Goal: Find specific page/section: Find specific page/section

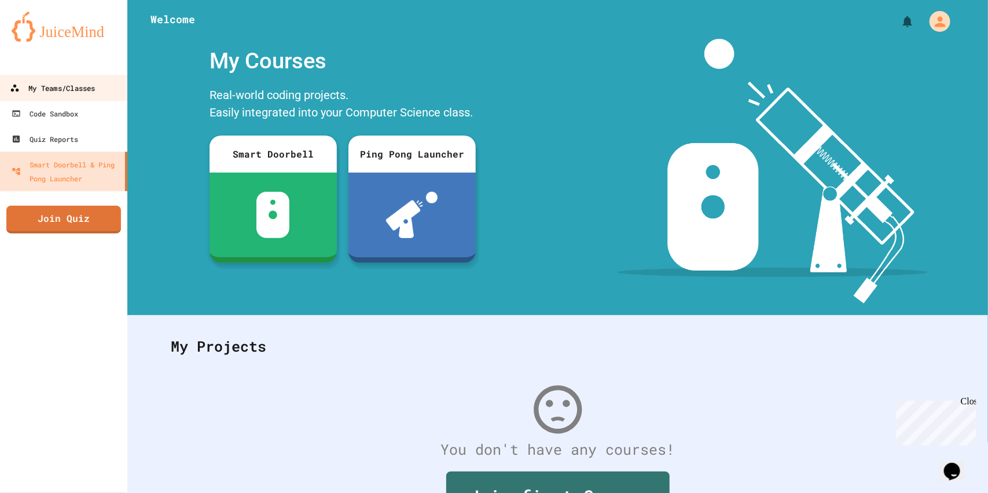
click at [71, 98] on link "My Teams/Classes" at bounding box center [63, 88] width 131 height 26
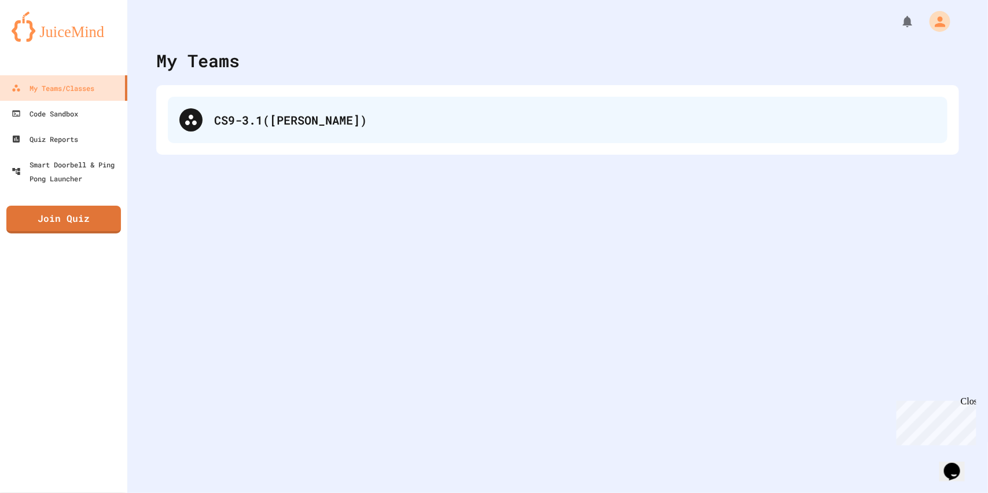
click at [340, 120] on div "CS9-3.1([PERSON_NAME])" at bounding box center [575, 119] width 722 height 17
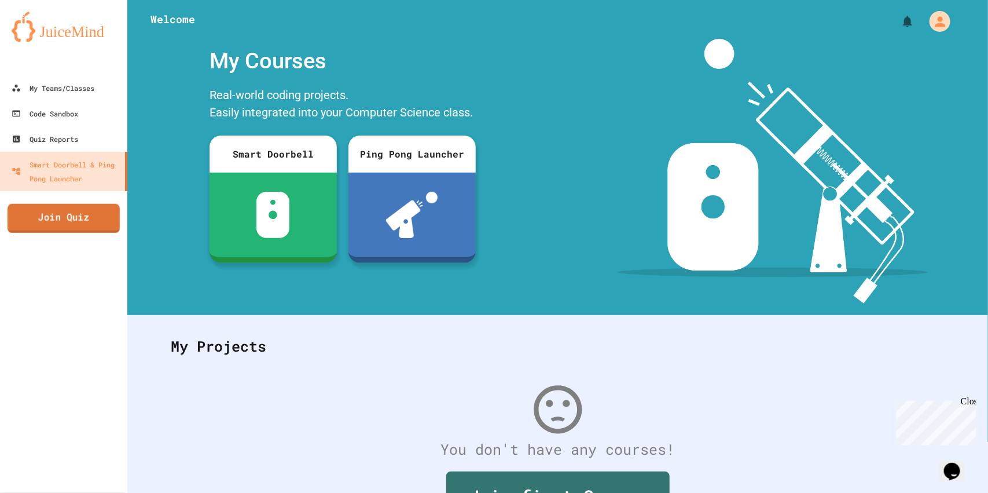
click at [95, 228] on link "Join Quiz" at bounding box center [64, 218] width 112 height 29
click at [69, 83] on div "My Teams/Classes" at bounding box center [52, 88] width 85 height 14
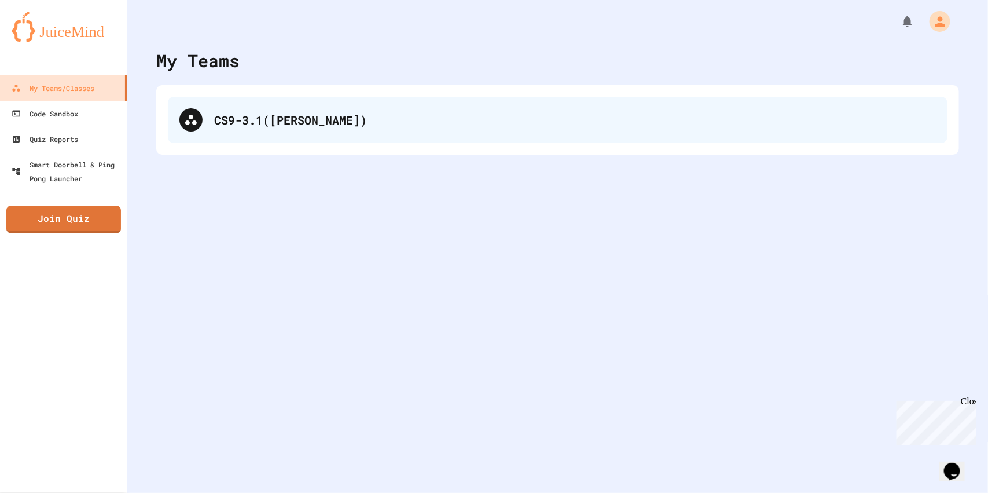
click at [218, 111] on div "CS9-3.1([PERSON_NAME])" at bounding box center [575, 119] width 722 height 17
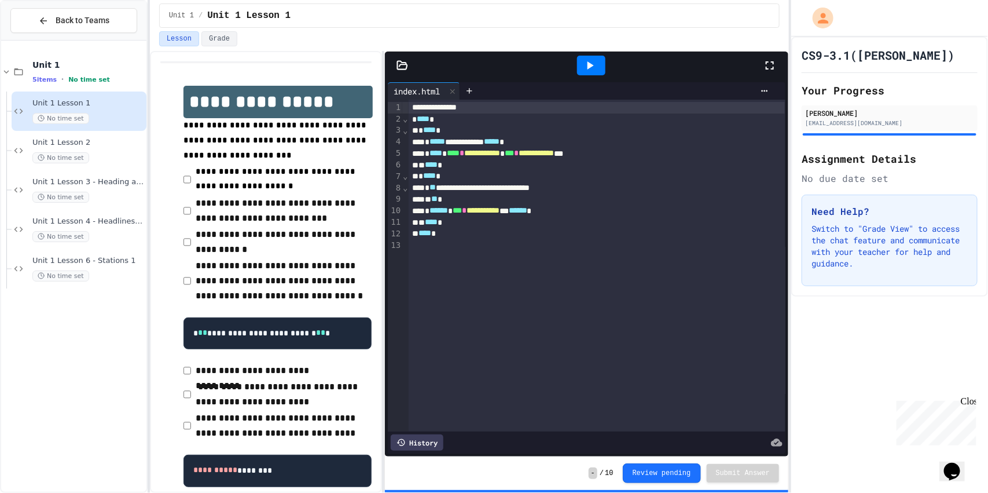
click at [589, 475] on span "-" at bounding box center [593, 473] width 9 height 12
click at [589, 474] on span "-" at bounding box center [593, 473] width 9 height 12
